Goal: Information Seeking & Learning: Find specific page/section

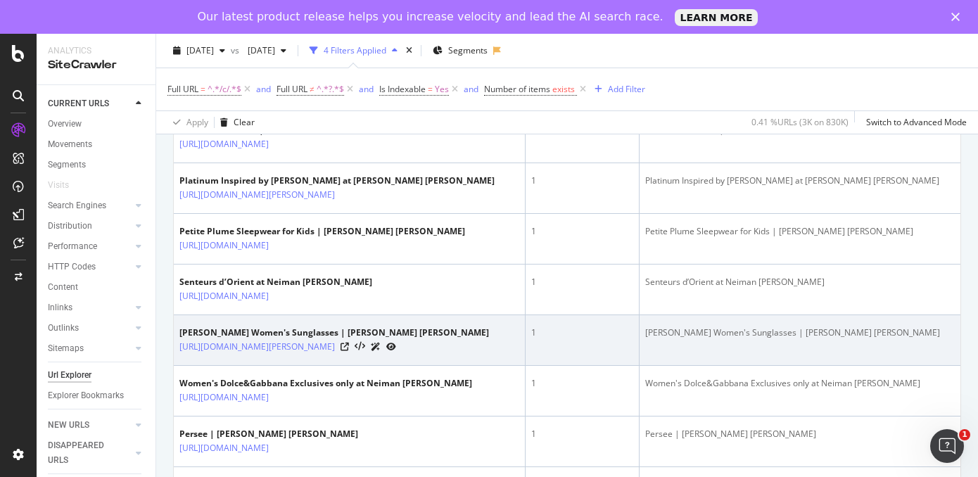
click at [458, 366] on td "Jimmy Choo Women's Sunglasses | Neiman Marcus https://www.neimanmarcus.com/c/de…" at bounding box center [350, 340] width 352 height 51
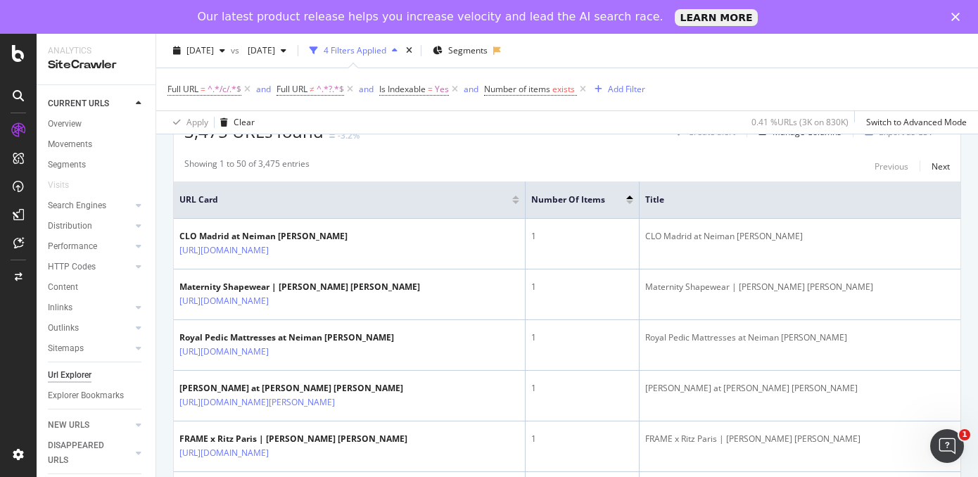
scroll to position [269, 0]
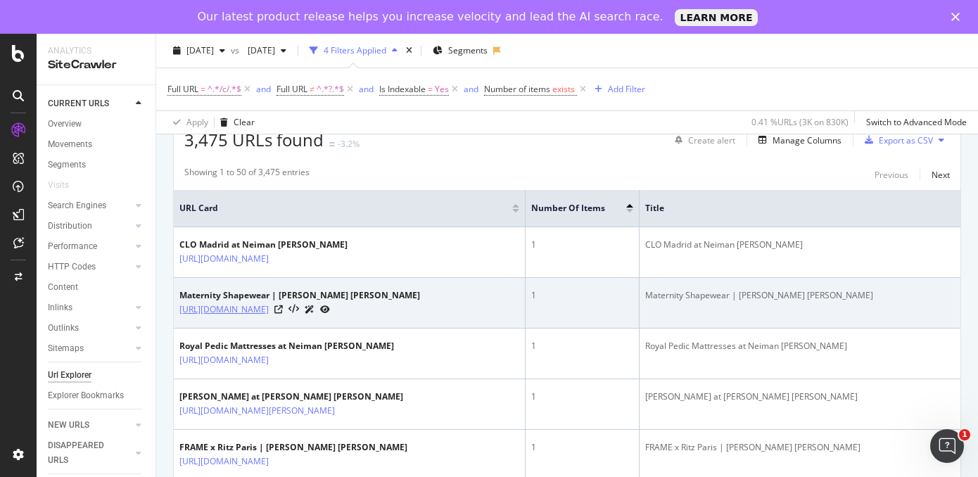
click at [269, 316] on link "https://www.neimanmarcus.com/c/womens-clothing-extended-sizes-maternity-lingeri…" at bounding box center [223, 309] width 89 height 14
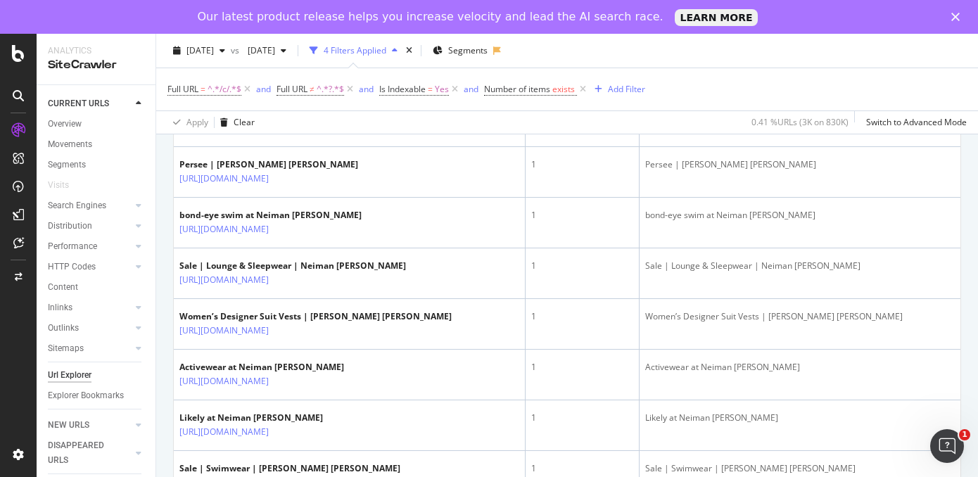
scroll to position [1080, 0]
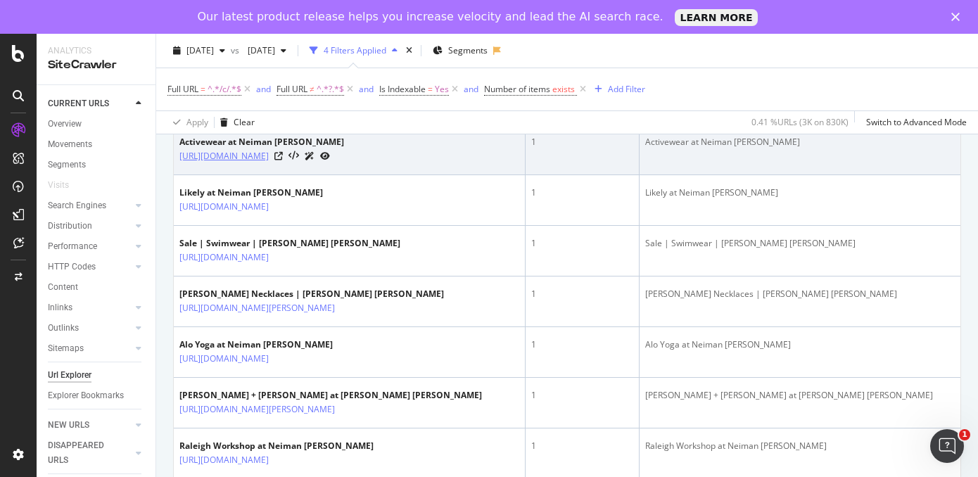
click at [269, 163] on link "https://www.neimanmarcus.com/c/clothing-activewear-cat1733514434" at bounding box center [223, 156] width 89 height 14
click at [283, 160] on icon at bounding box center [278, 156] width 8 height 8
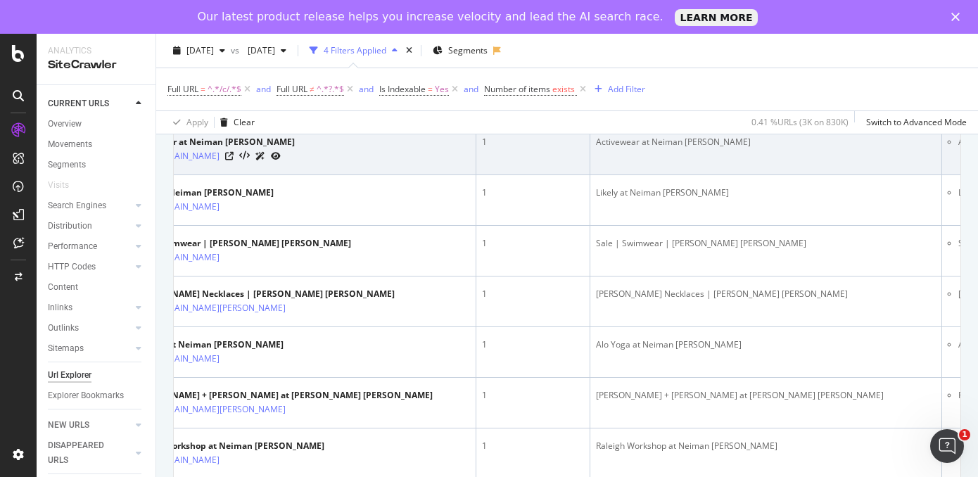
scroll to position [0, 0]
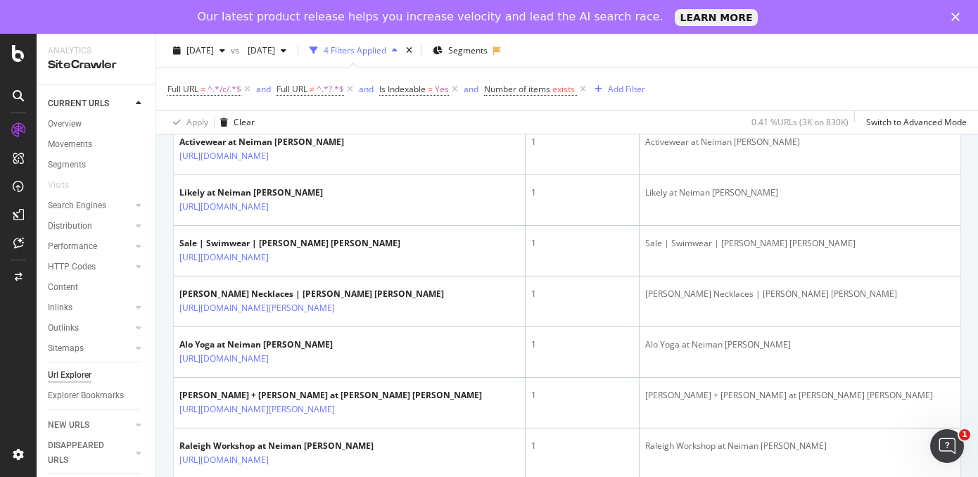
click at [269, 113] on link "https://www.neimanmarcus.com/c/womens-clothing-clothing-tailored-suiting-vest-s…" at bounding box center [223, 105] width 89 height 14
click at [283, 110] on icon at bounding box center [278, 105] width 8 height 8
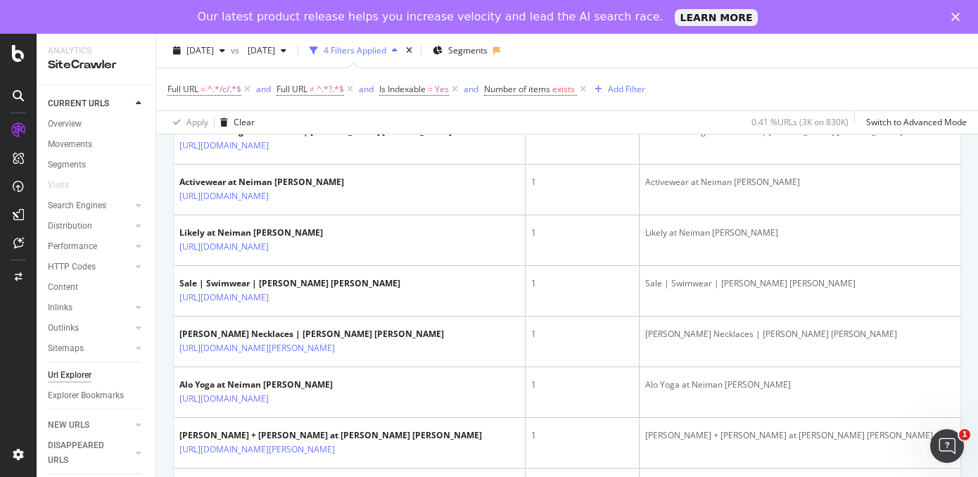
scroll to position [1037, 0]
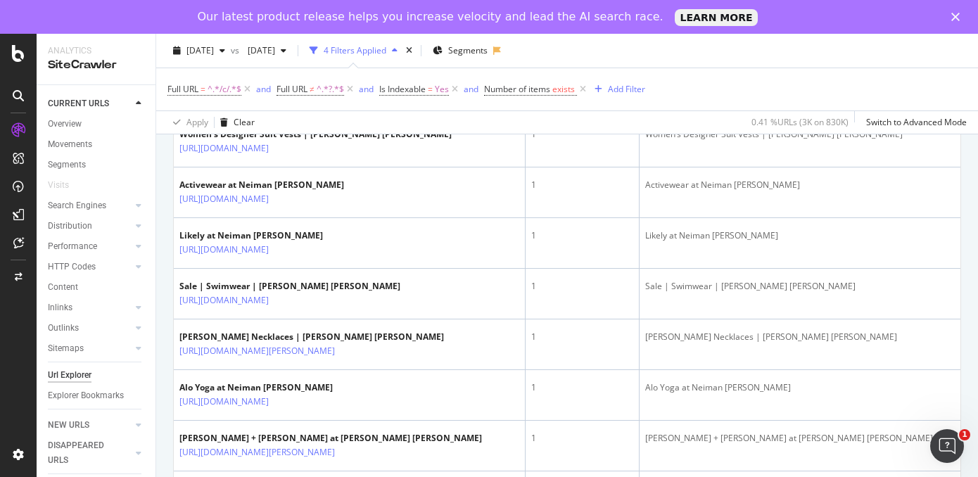
click at [283, 102] on icon at bounding box center [278, 98] width 8 height 8
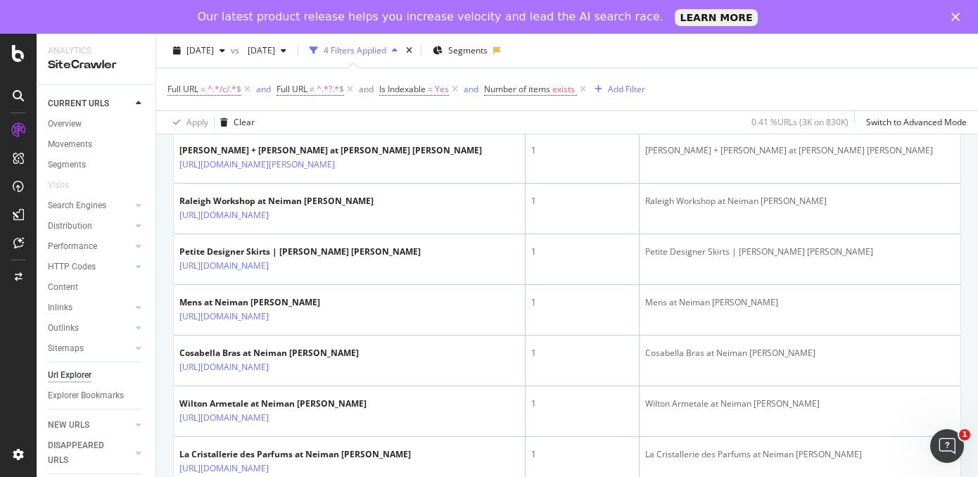
scroll to position [1329, 0]
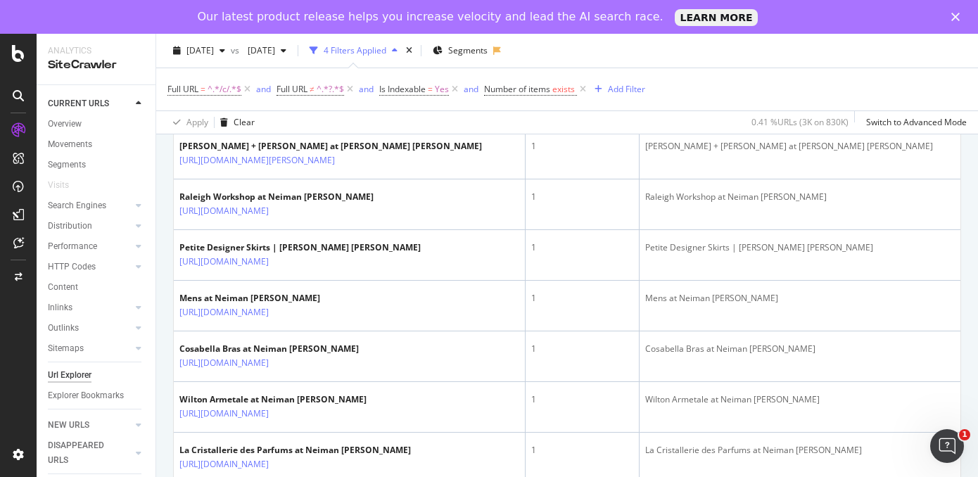
click at [283, 114] on icon at bounding box center [278, 109] width 8 height 8
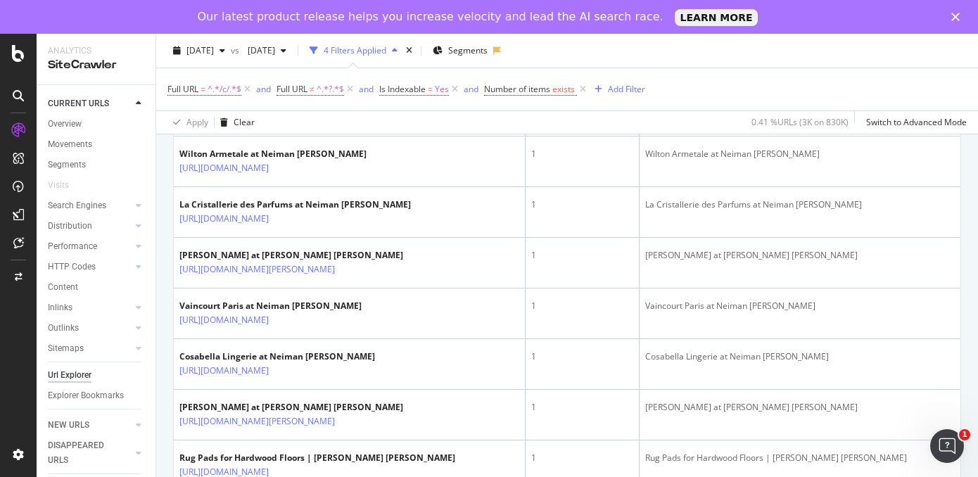
scroll to position [1580, 0]
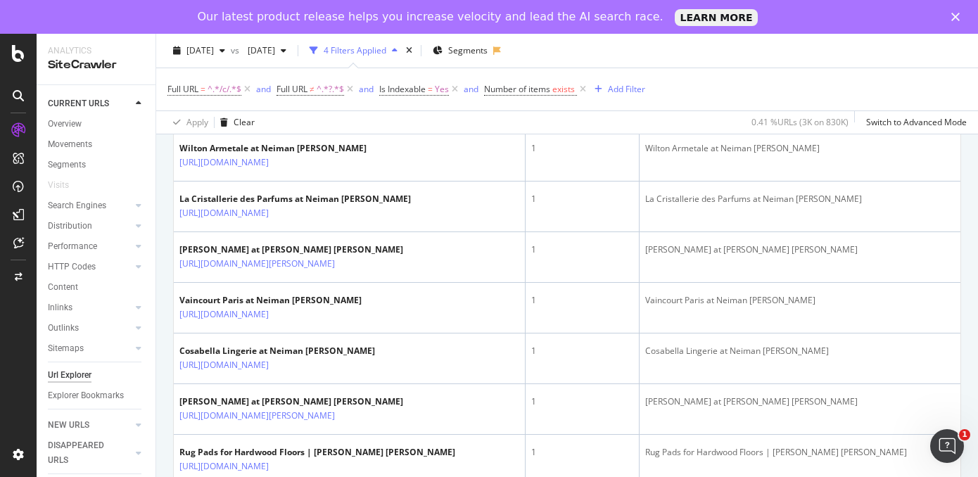
click at [283, 65] on icon at bounding box center [278, 61] width 8 height 8
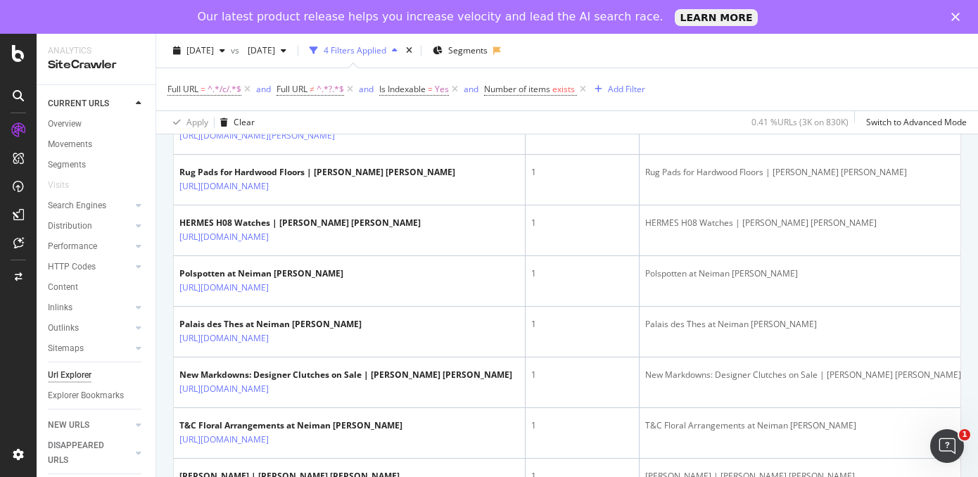
scroll to position [1876, 0]
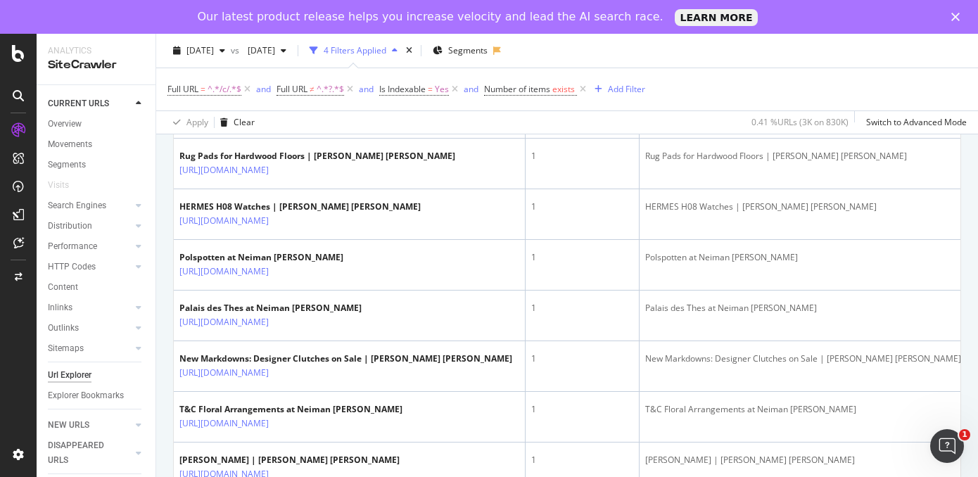
click at [283, 23] on icon at bounding box center [278, 18] width 8 height 8
click at [283, 73] on icon at bounding box center [278, 69] width 8 height 8
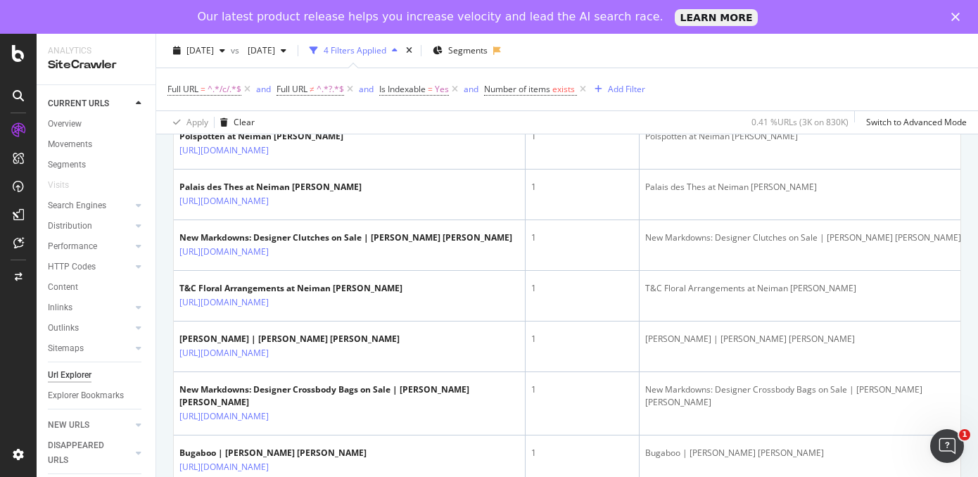
scroll to position [2022, 0]
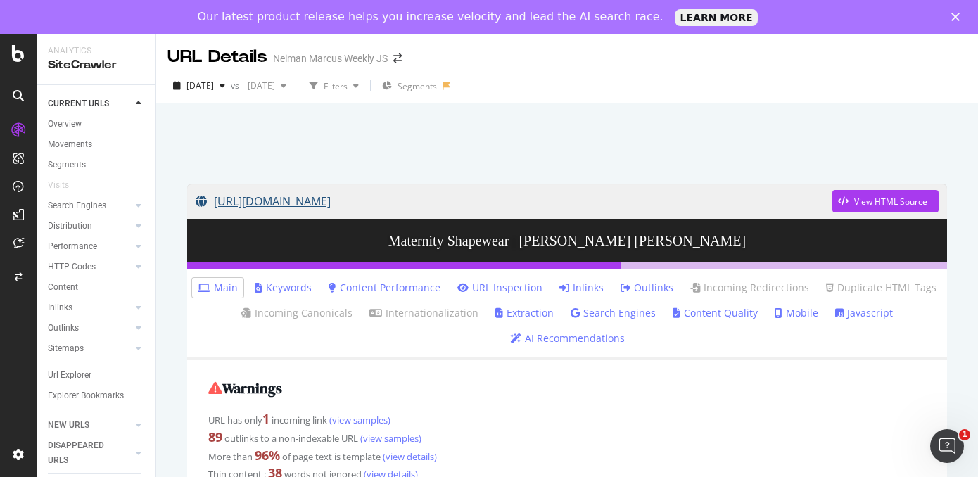
click at [257, 193] on link "https://www.neimanmarcus.com/c/womens-clothing-extended-sizes-maternity-lingeri…" at bounding box center [514, 201] width 636 height 35
